Goal: Task Accomplishment & Management: Manage account settings

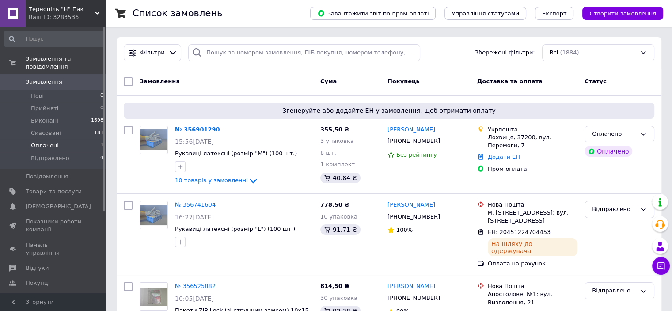
click at [50, 141] on span "Оплачені" at bounding box center [45, 145] width 28 height 8
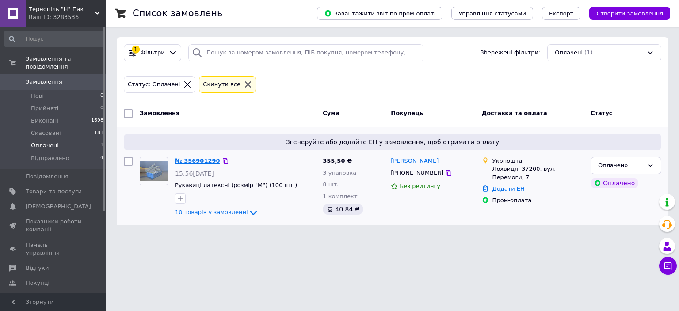
click at [194, 158] on link "№ 356901290" at bounding box center [197, 160] width 45 height 7
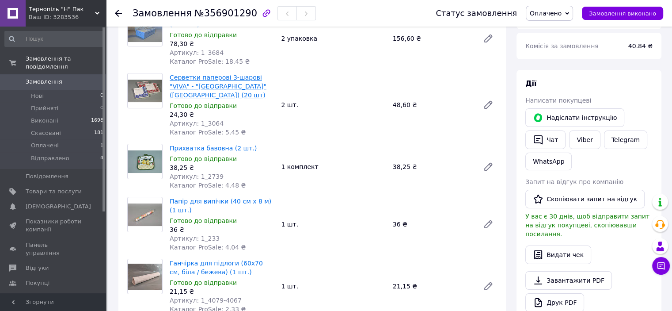
scroll to position [88, 0]
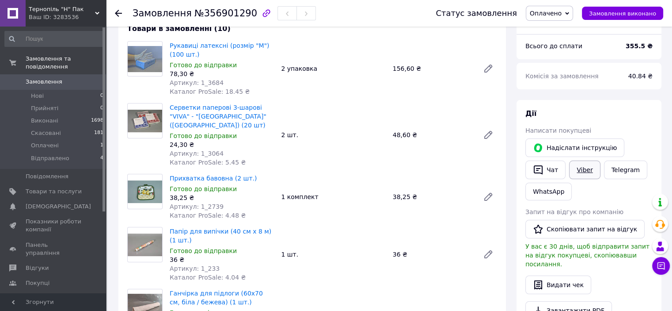
click at [580, 171] on link "Viber" at bounding box center [584, 169] width 31 height 19
click at [569, 15] on icon at bounding box center [567, 13] width 4 height 4
click at [558, 33] on li "Прийнято" at bounding box center [549, 30] width 47 height 13
click at [573, 99] on div "Всього 10 товарів 355,50 ₴ Доставка Необхідно уточнити Всього до сплати 355.5 ₴…" at bounding box center [588, 283] width 145 height 614
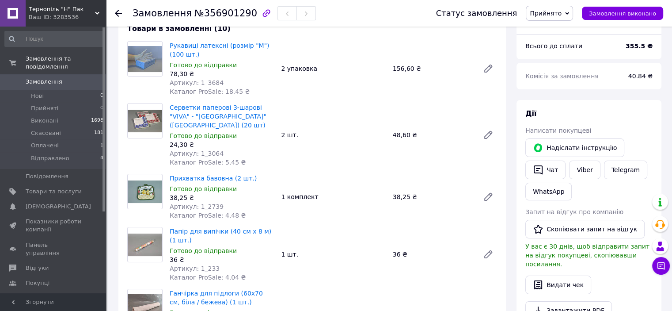
click at [261, 11] on icon "button" at bounding box center [266, 13] width 11 height 11
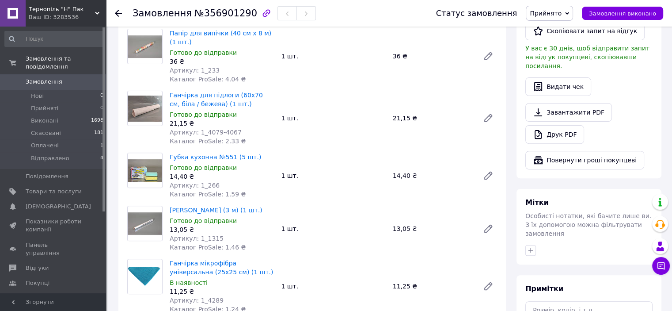
scroll to position [177, 0]
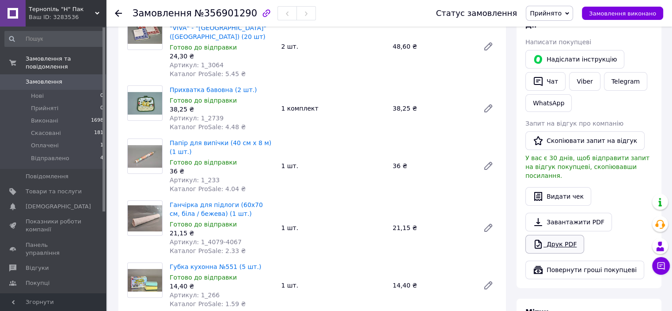
click at [559, 235] on link "Друк PDF" at bounding box center [554, 244] width 59 height 19
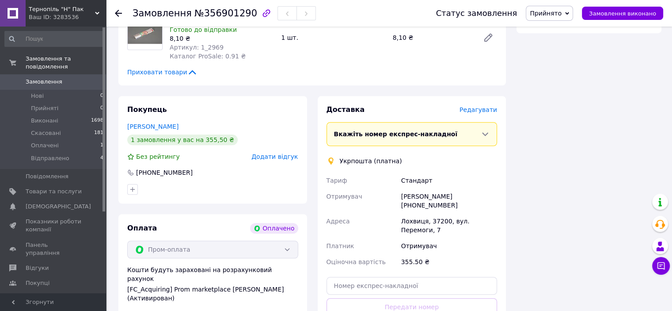
scroll to position [663, 0]
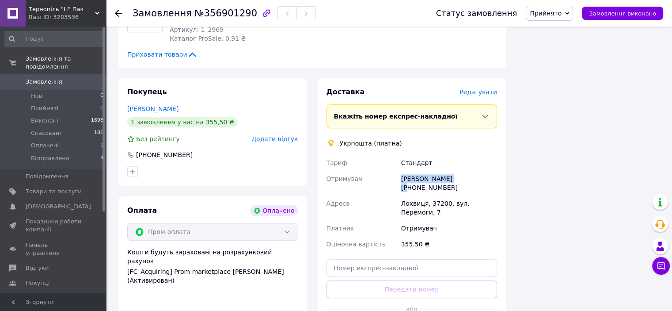
drag, startPoint x: 401, startPoint y: 171, endPoint x: 450, endPoint y: 166, distance: 48.9
click at [450, 171] on div "Валерія Трубенко +380954221598" at bounding box center [448, 183] width 99 height 25
copy div "Валерія Трубенко"
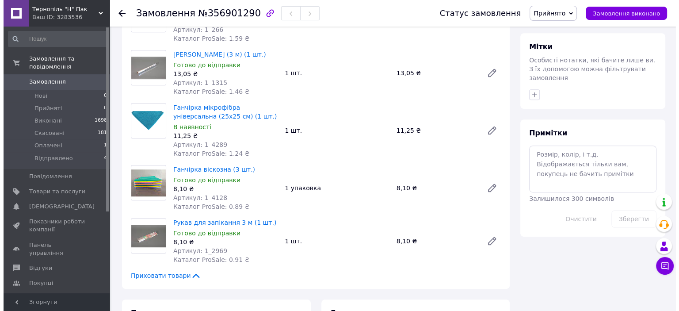
scroll to position [574, 0]
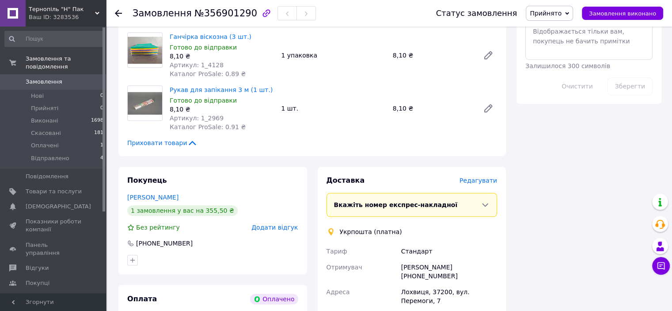
click at [477, 177] on span "Редагувати" at bounding box center [478, 180] width 38 height 7
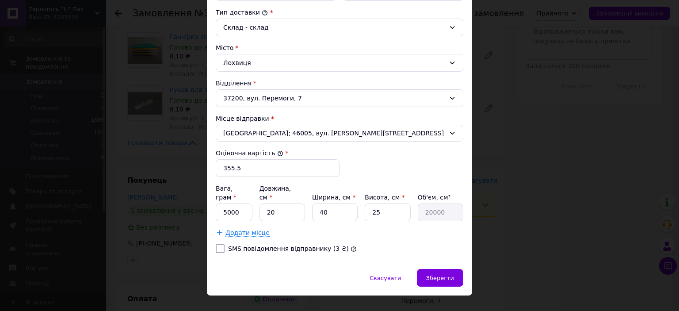
scroll to position [240, 0]
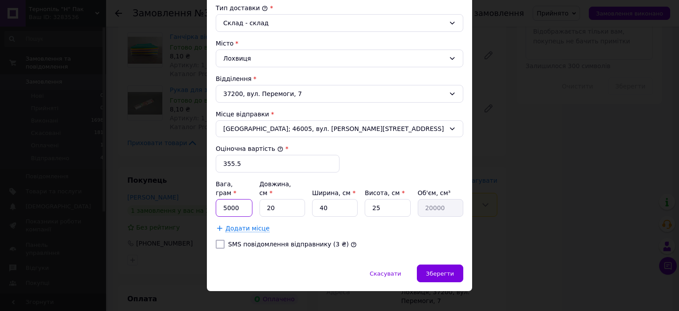
drag, startPoint x: 242, startPoint y: 195, endPoint x: 202, endPoint y: 200, distance: 40.1
click at [202, 200] on div "× Редагування доставки Спосіб доставки Укрпошта (платна) Тариф * Стандарт Платн…" at bounding box center [339, 155] width 679 height 311
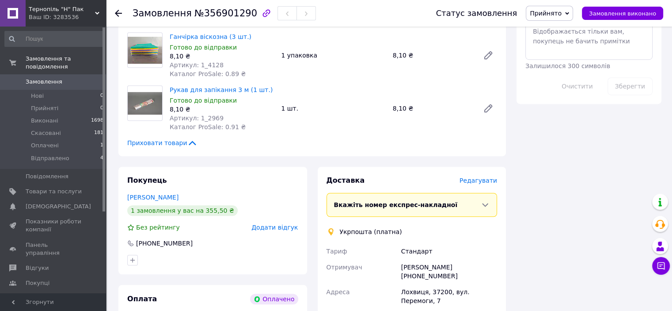
click at [490, 177] on span "Редагувати" at bounding box center [478, 180] width 38 height 7
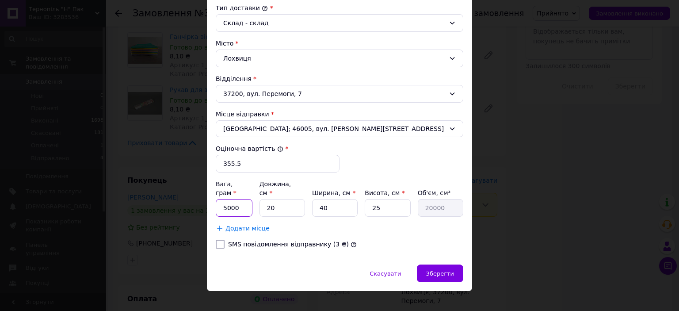
drag, startPoint x: 235, startPoint y: 193, endPoint x: 211, endPoint y: 198, distance: 24.4
click at [211, 198] on div "Спосіб доставки Укрпошта (платна) Тариф * Стандарт Платник * Отримувач Прізвище…" at bounding box center [339, 41] width 265 height 446
type input "1000"
click at [444, 270] on span "Зберегти" at bounding box center [440, 273] width 28 height 7
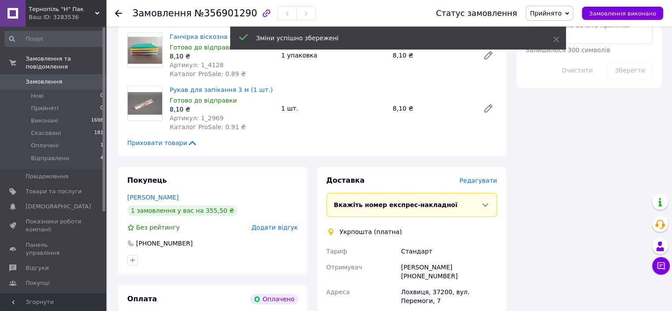
scroll to position [751, 0]
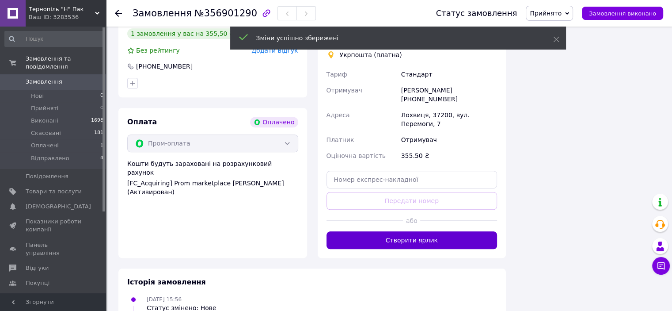
click at [433, 231] on button "Створити ярлик" at bounding box center [411, 240] width 171 height 18
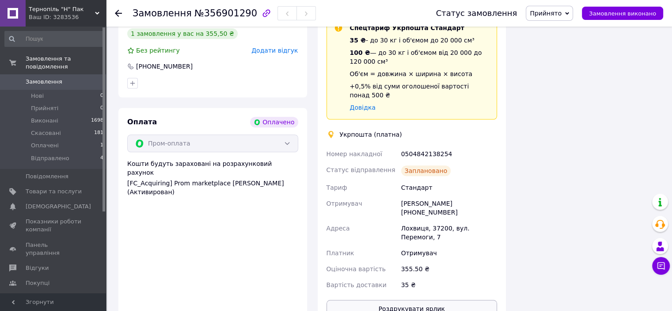
click at [420, 300] on button "Роздрукувати ярлик" at bounding box center [411, 309] width 171 height 18
click at [569, 15] on icon at bounding box center [567, 13] width 4 height 4
click at [565, 70] on li "Відправлено" at bounding box center [549, 70] width 47 height 13
click at [431, 146] on div "0504842138254" at bounding box center [448, 154] width 99 height 16
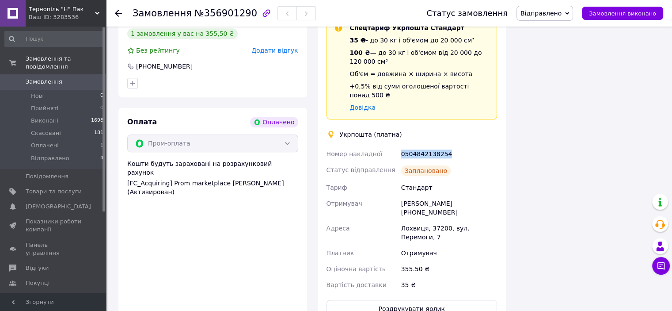
copy div "0504842138254"
